Goal: Browse casually: Explore the website without a specific task or goal

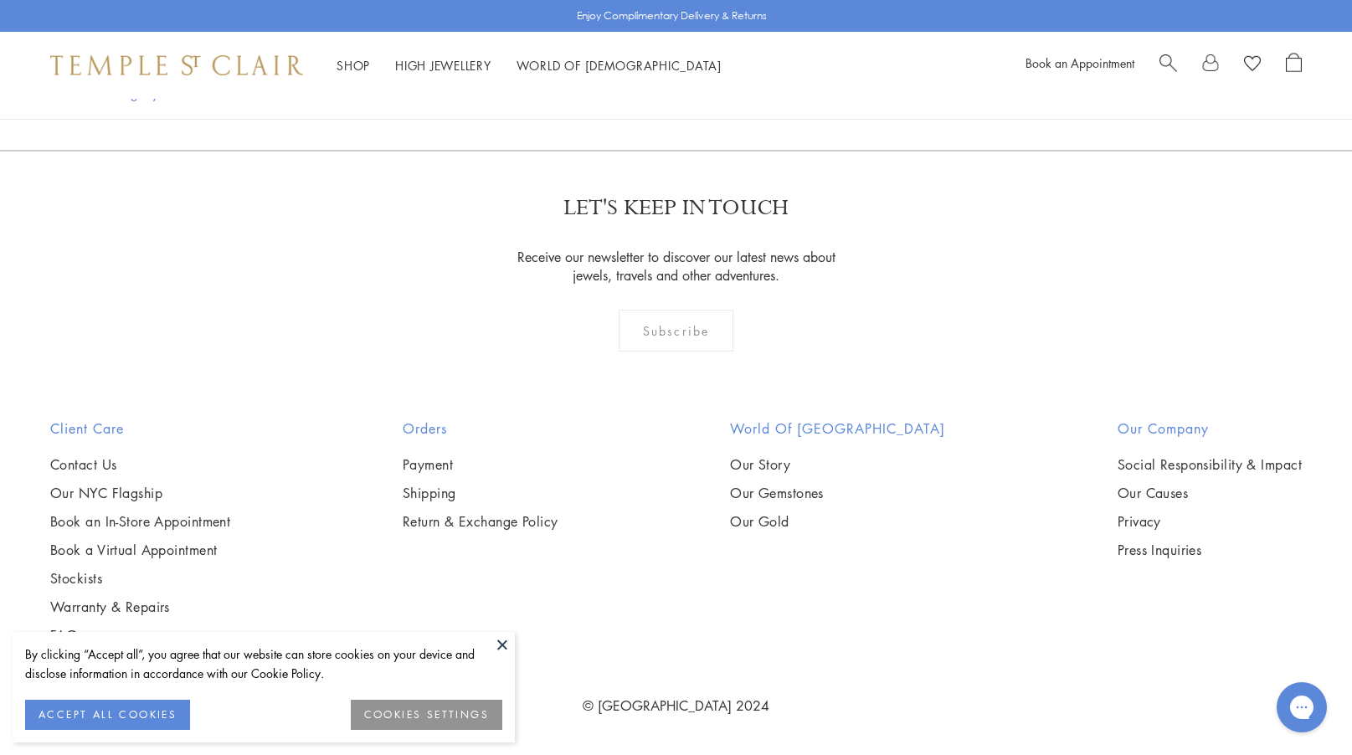
scroll to position [1072, 0]
click at [0, 0] on img at bounding box center [0, 0] width 0 height 0
click at [425, 60] on link "High Jewellery High Jewellery" at bounding box center [443, 65] width 96 height 17
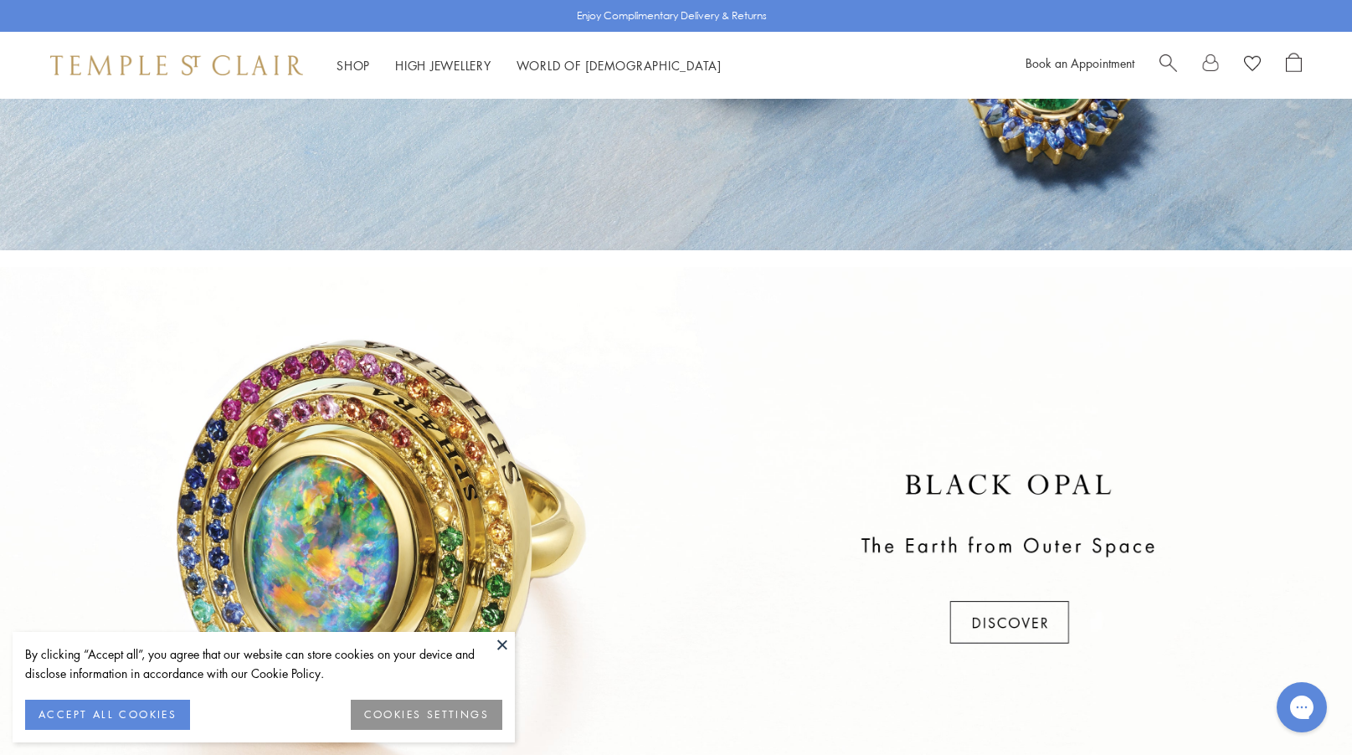
scroll to position [435, 0]
click at [95, 56] on img at bounding box center [176, 65] width 253 height 20
